Goal: Task Accomplishment & Management: Complete application form

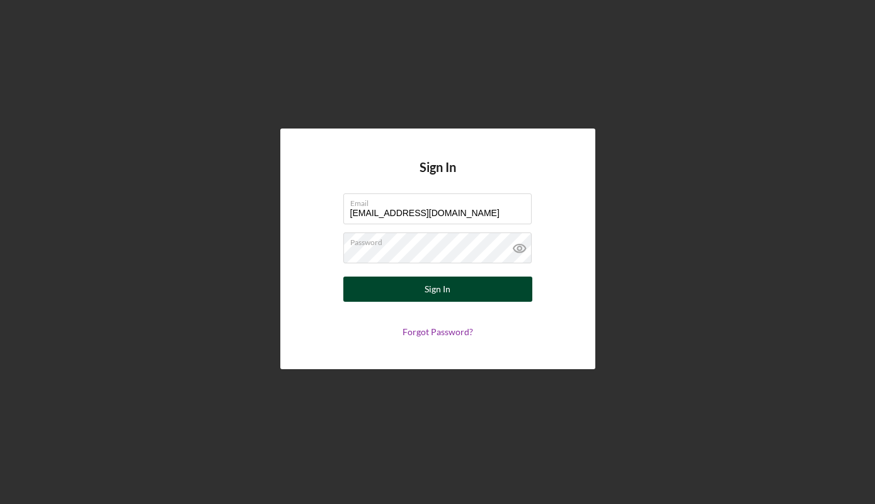
type input "[EMAIL_ADDRESS][DOMAIN_NAME]"
click at [482, 294] on button "Sign In" at bounding box center [437, 289] width 189 height 25
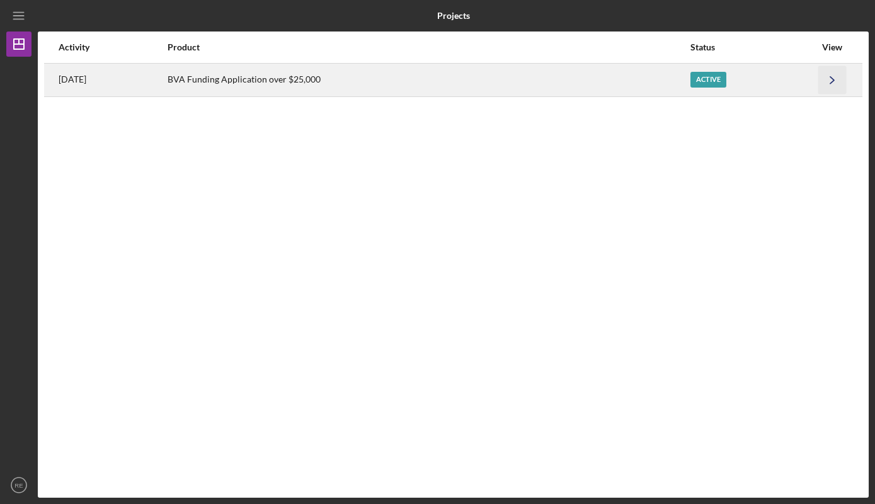
click at [833, 79] on polyline "button" at bounding box center [832, 79] width 4 height 7
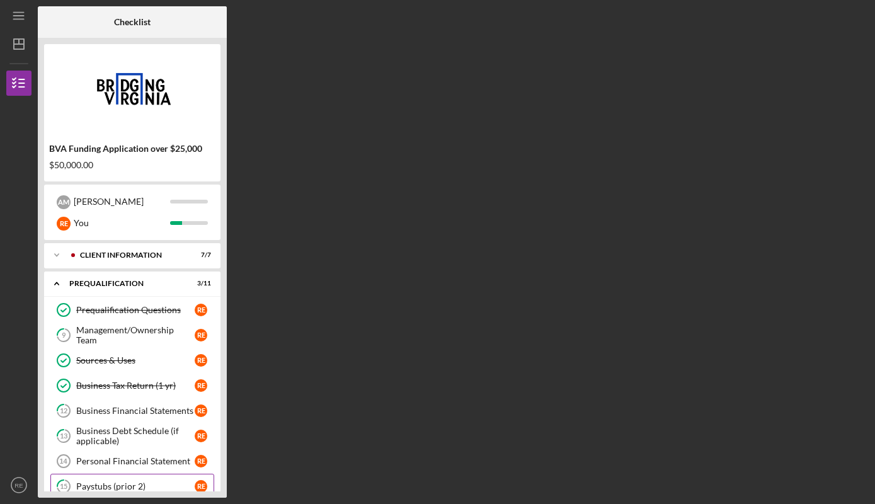
click at [183, 485] on div "Paystubs (prior 2)" at bounding box center [135, 486] width 118 height 10
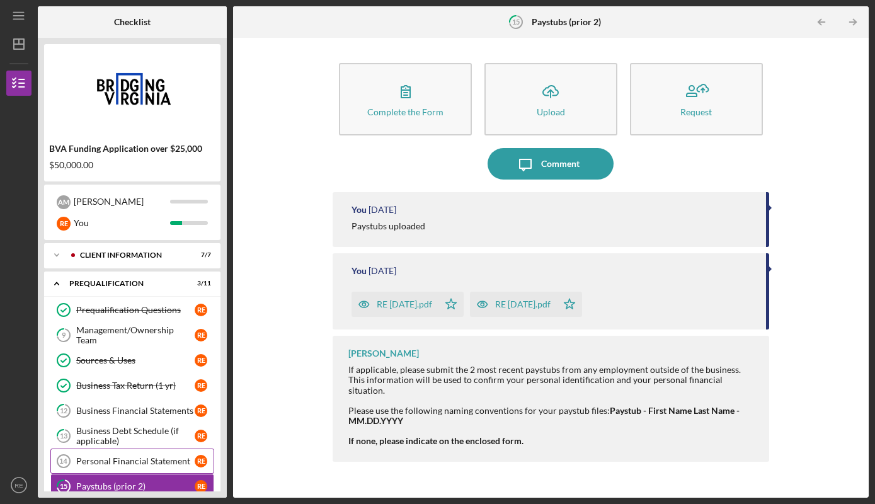
click at [164, 461] on div "Personal Financial Statement" at bounding box center [135, 461] width 118 height 10
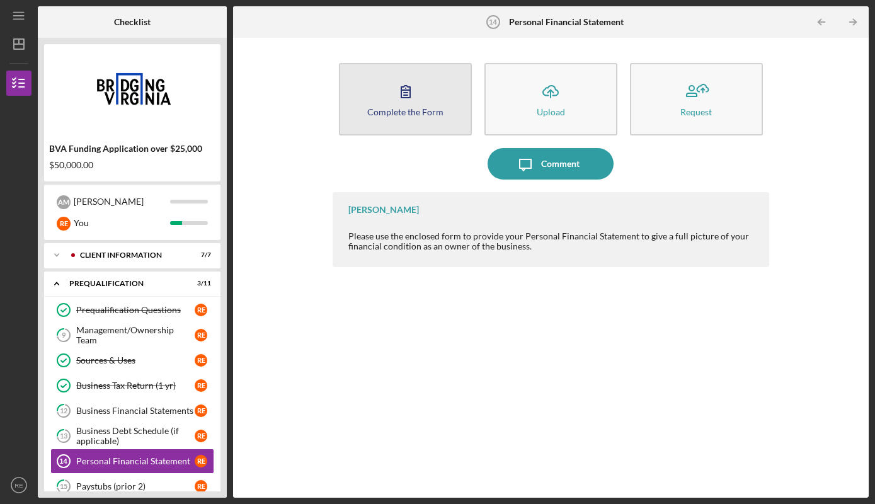
click at [423, 111] on div "Complete the Form" at bounding box center [405, 111] width 76 height 9
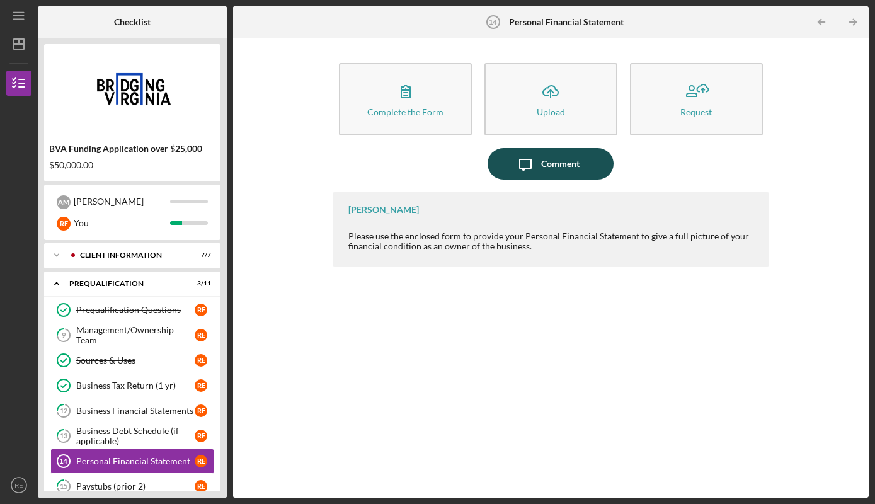
click at [559, 167] on div "Comment" at bounding box center [560, 163] width 38 height 31
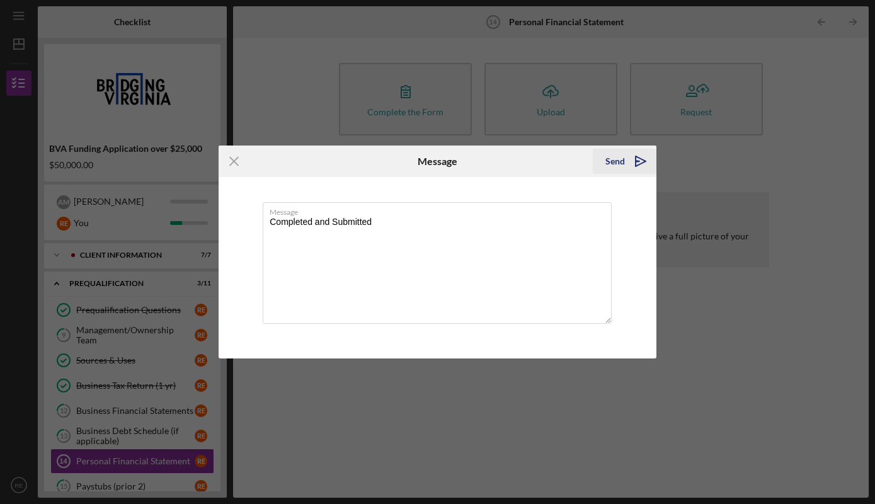
type textarea "Completed and Submitted"
click at [633, 163] on icon "Icon/icon-invite-send" at bounding box center [640, 161] width 31 height 31
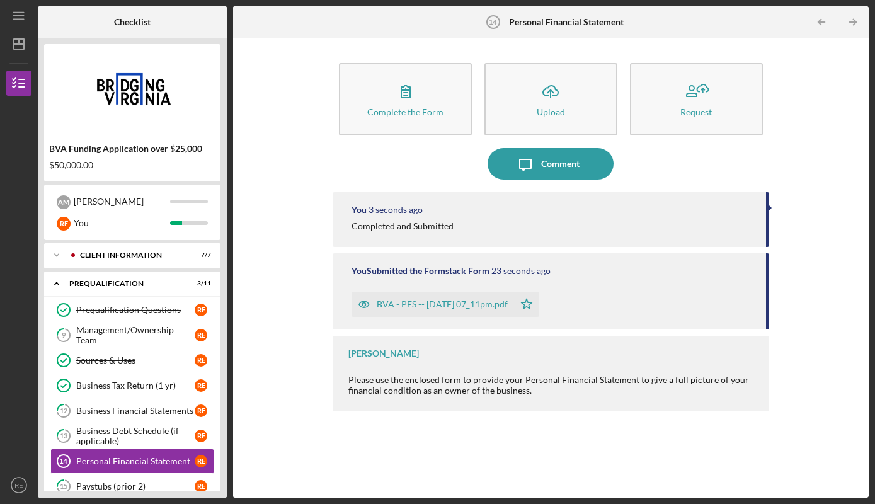
click at [450, 305] on div "BVA - PFS -- [DATE] 07_11pm.pdf" at bounding box center [442, 304] width 131 height 10
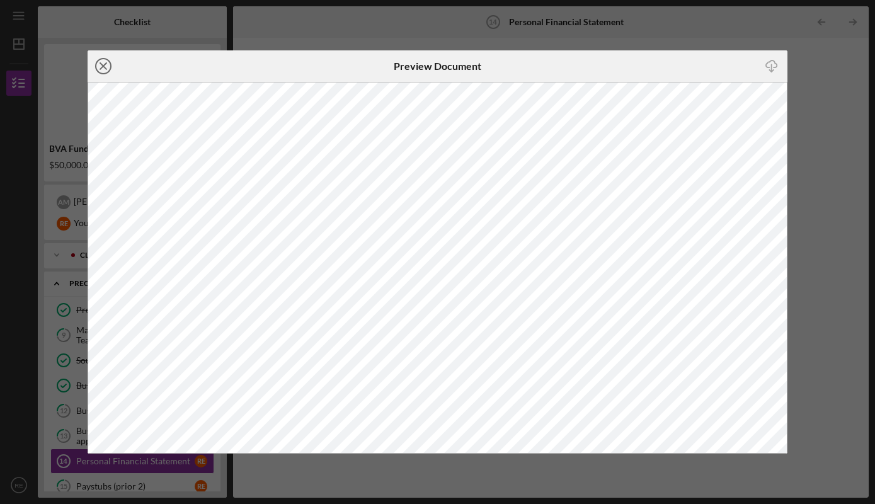
click at [105, 64] on line at bounding box center [103, 66] width 6 height 6
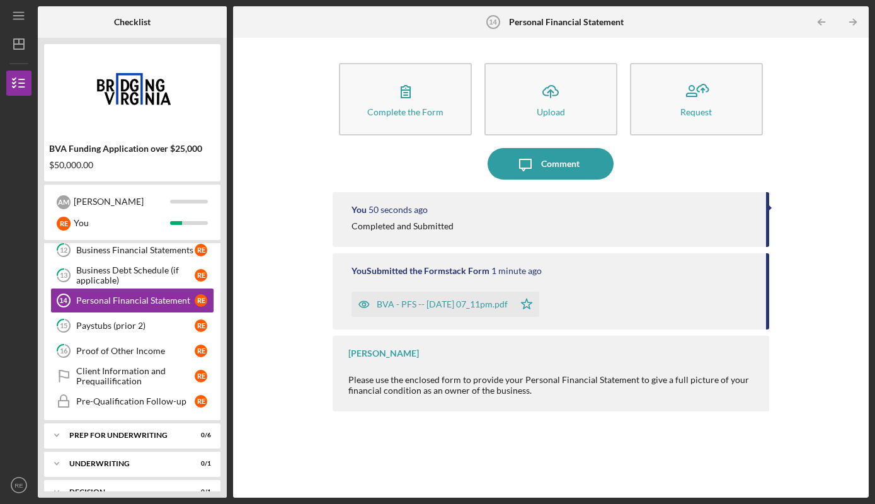
scroll to position [172, 0]
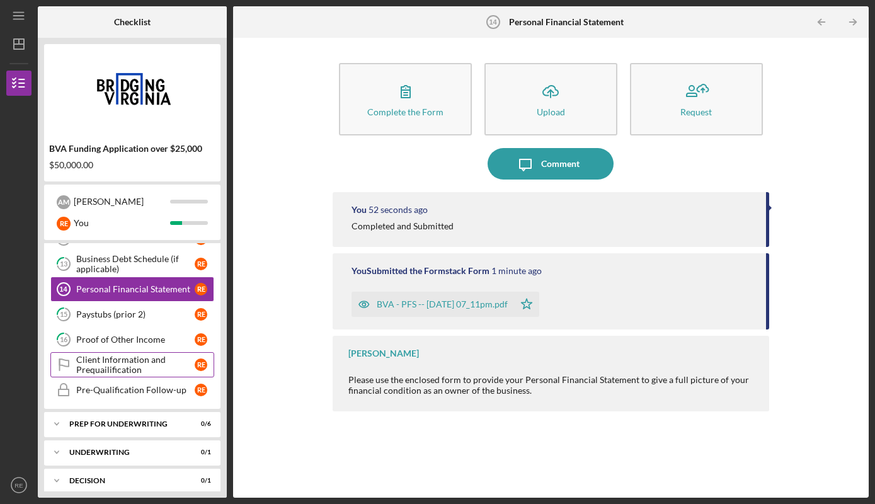
click at [130, 372] on div "Client Information and Prequailification" at bounding box center [135, 365] width 118 height 20
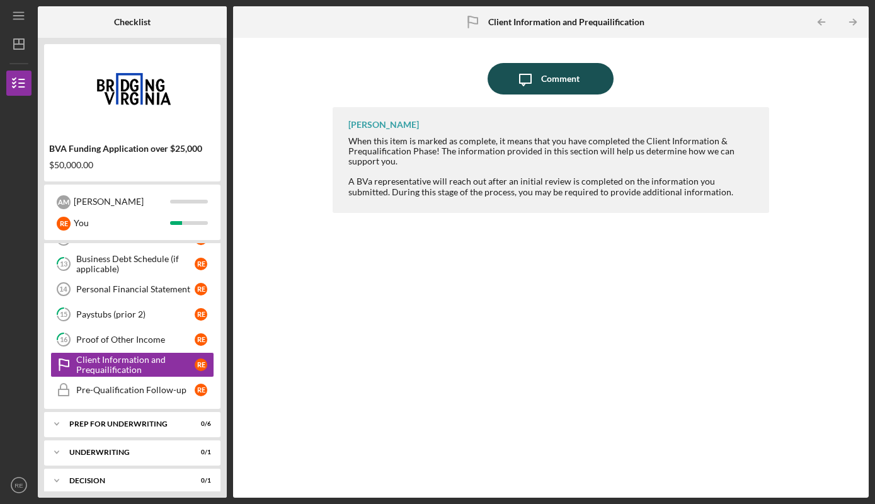
click at [576, 79] on div "Comment" at bounding box center [560, 78] width 38 height 31
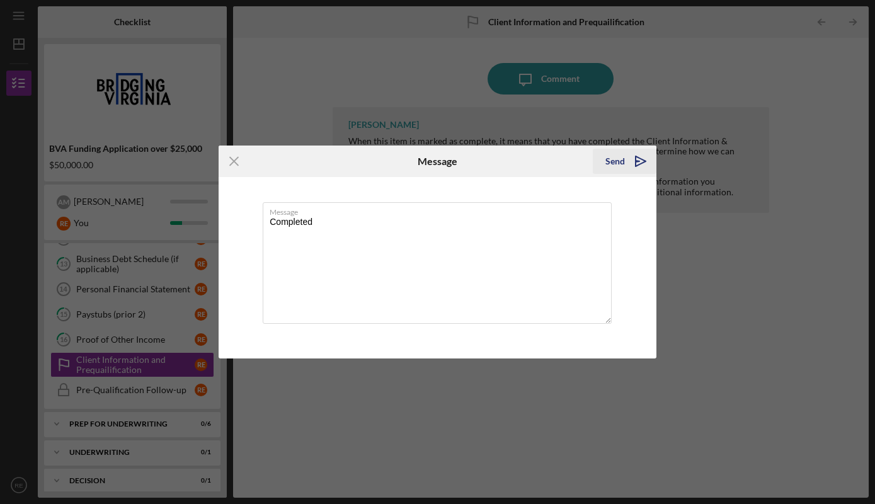
type textarea "Completed"
click at [634, 163] on icon "Icon/icon-invite-send" at bounding box center [640, 161] width 31 height 31
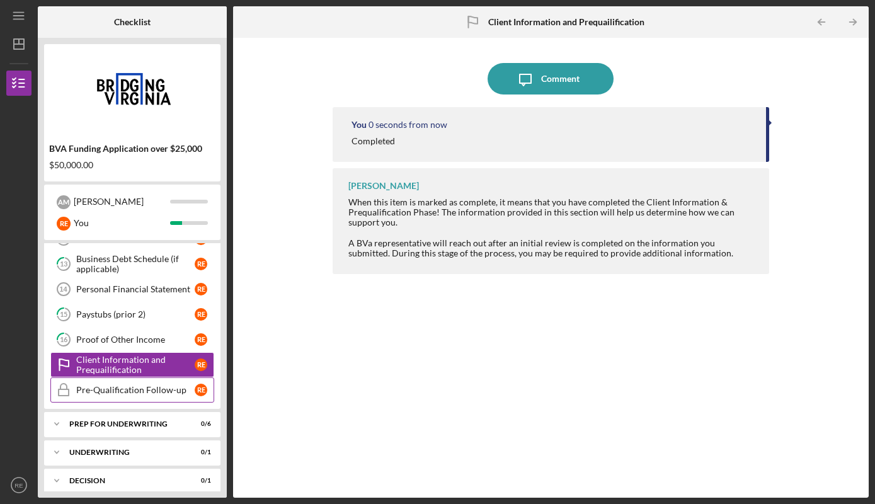
click at [148, 393] on div "Pre-Qualification Follow-up" at bounding box center [135, 390] width 118 height 10
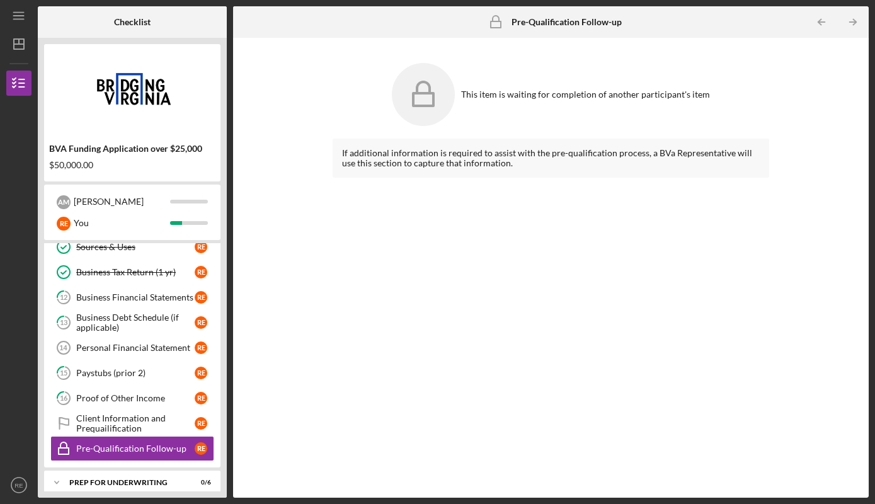
scroll to position [294, 0]
